Goal: Check status: Check status

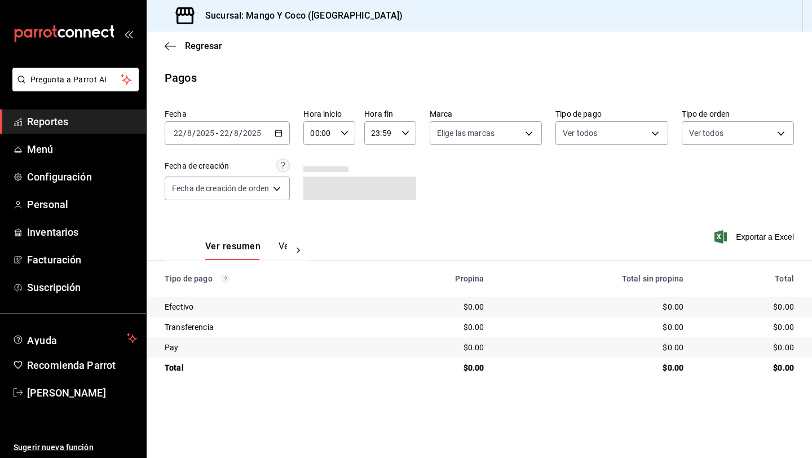
click at [253, 131] on input "2025" at bounding box center [251, 133] width 19 height 9
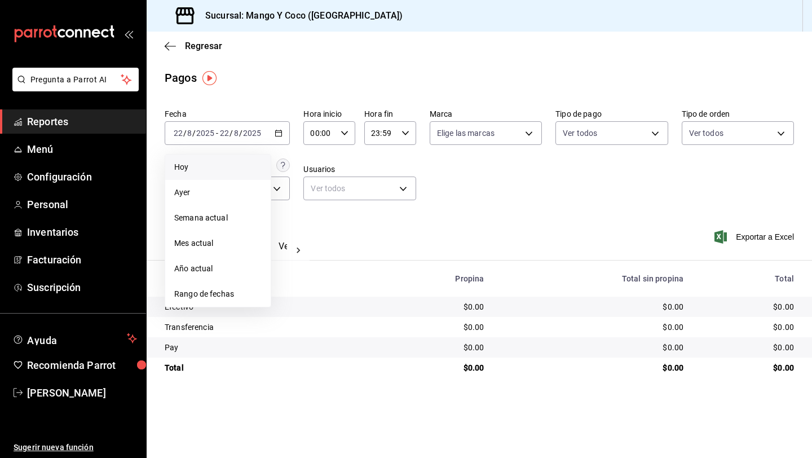
click at [201, 171] on span "Hoy" at bounding box center [217, 167] width 87 height 12
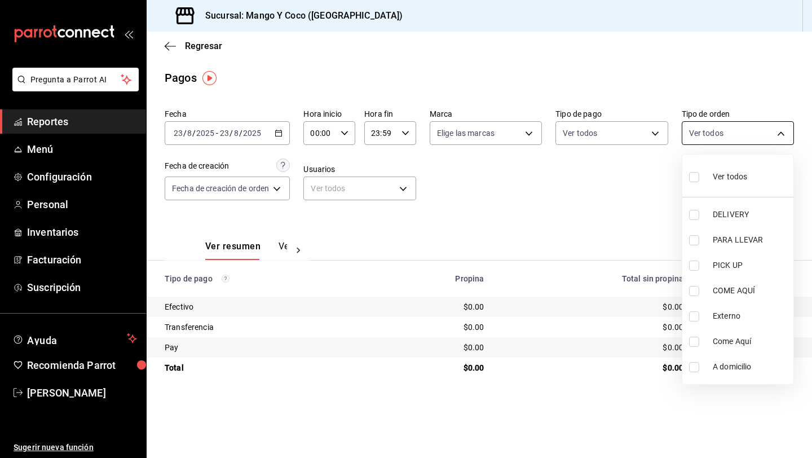
click at [699, 134] on body "Pregunta a Parrot AI Reportes Menú Configuración Personal Inventarios Facturaci…" at bounding box center [406, 229] width 812 height 458
click at [697, 173] on input "checkbox" at bounding box center [694, 177] width 10 height 10
checkbox input "true"
type input "5d557e33-8e3b-4e7a-adf0-e2d1449f445d,e47f4cf5-f69b-47dd-93b4-00143df15fe9,27a36…"
checkbox input "true"
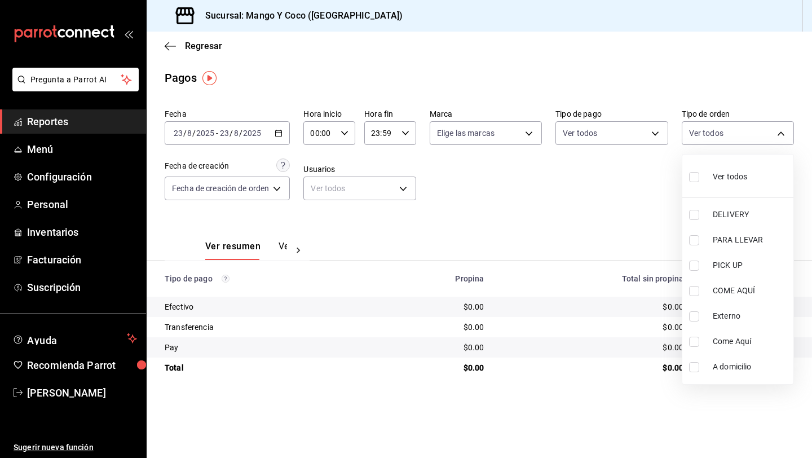
checkbox input "true"
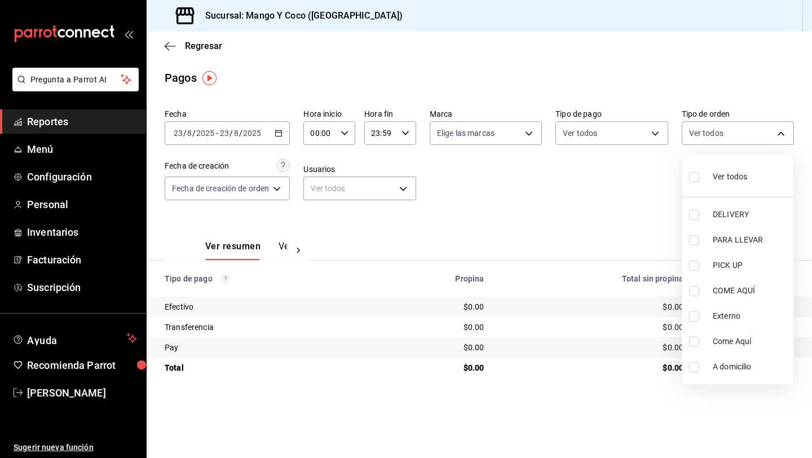
checkbox input "true"
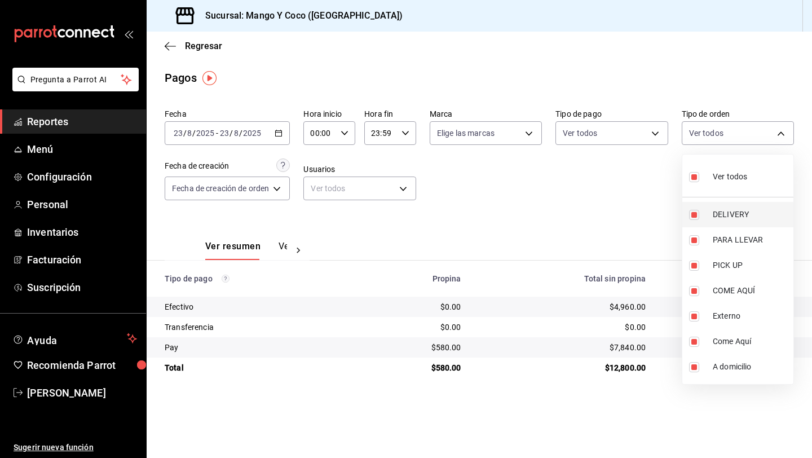
click at [695, 218] on input "checkbox" at bounding box center [694, 215] width 10 height 10
checkbox input "false"
type input "e47f4cf5-f69b-47dd-93b4-00143df15fe9,27a364d8-6312-4869-99a1-f3fb819ac42e,71ca7…"
checkbox input "false"
click at [526, 186] on div at bounding box center [406, 229] width 812 height 458
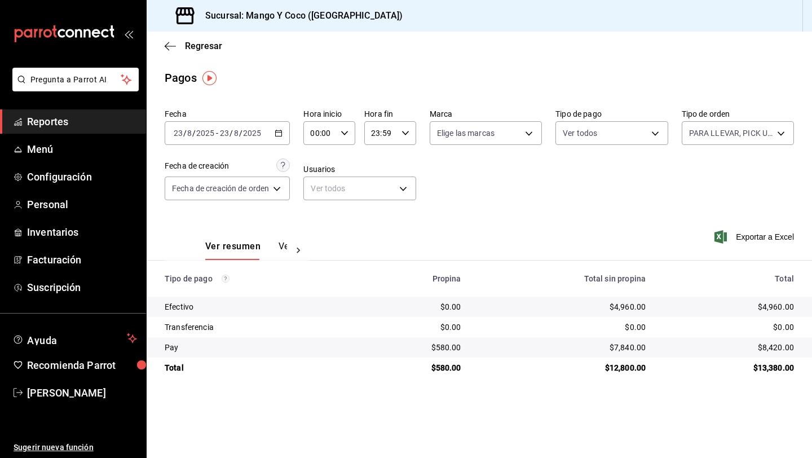
click at [282, 140] on div "2025-08-23 23 / 8 / 2025 - 2025-08-23 23 / 8 / 2025" at bounding box center [227, 133] width 125 height 24
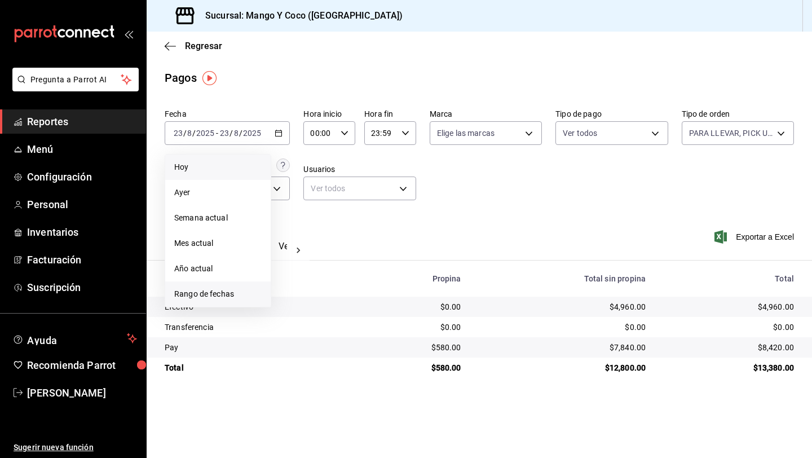
click at [204, 293] on span "Rango de fechas" at bounding box center [217, 294] width 87 height 12
click at [299, 285] on button "18" at bounding box center [295, 282] width 20 height 20
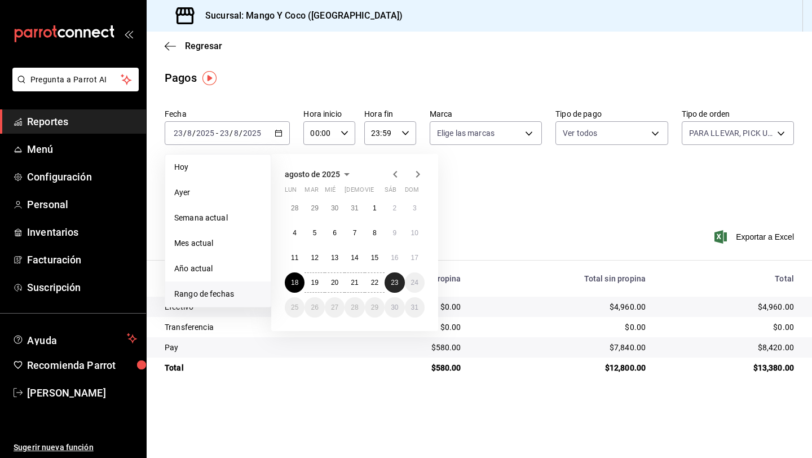
click at [393, 283] on abbr "23" at bounding box center [394, 282] width 7 height 8
